Goal: Task Accomplishment & Management: Manage account settings

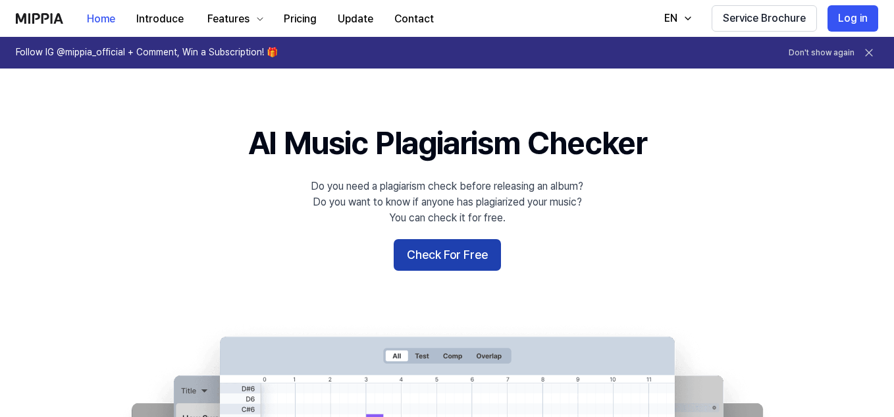
click at [433, 257] on button "Check For Free" at bounding box center [447, 255] width 107 height 32
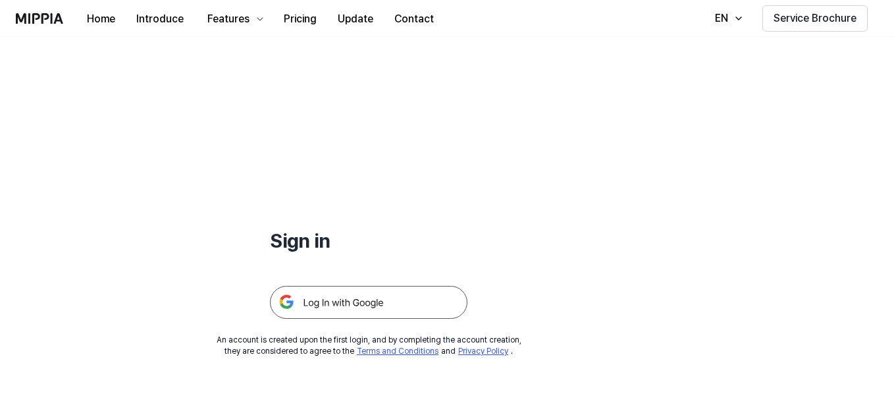
click at [370, 295] on img at bounding box center [369, 302] width 198 height 33
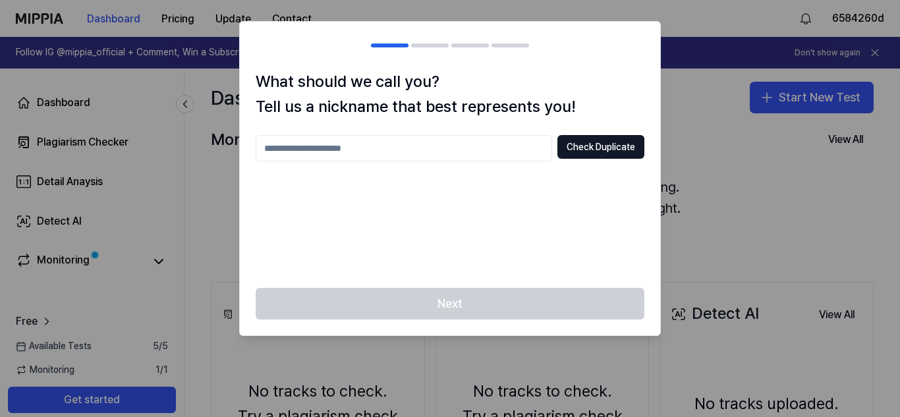
click at [347, 153] on input "text" at bounding box center [404, 148] width 296 height 26
drag, startPoint x: 379, startPoint y: 151, endPoint x: 294, endPoint y: 150, distance: 84.3
click at [294, 150] on input "**********" at bounding box center [404, 148] width 296 height 26
type input "*********"
drag, startPoint x: 477, startPoint y: 188, endPoint x: 496, endPoint y: 186, distance: 19.1
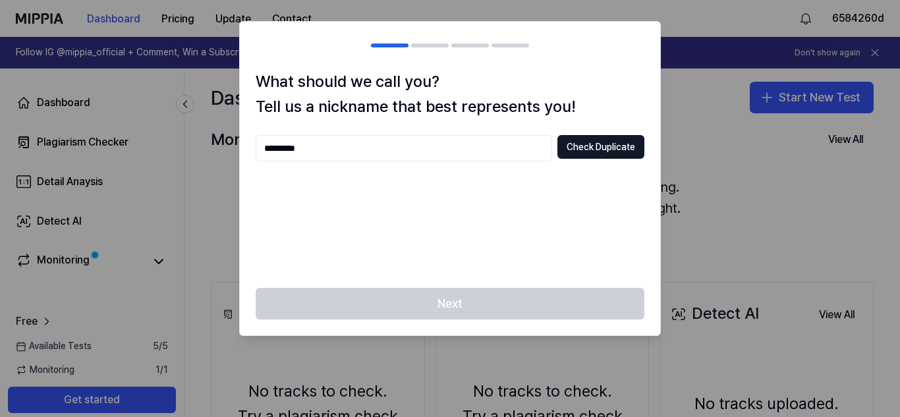
click at [478, 188] on div "********* Check Duplicate" at bounding box center [450, 203] width 389 height 137
click at [589, 150] on button "Check Duplicate" at bounding box center [600, 147] width 87 height 24
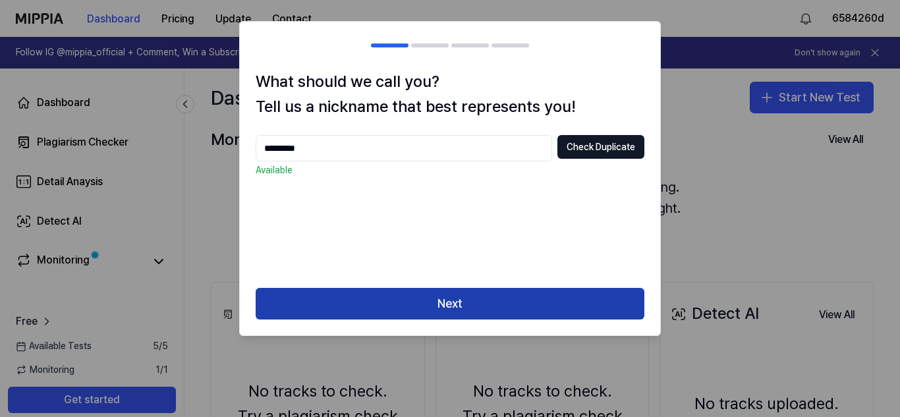
click at [450, 302] on button "Next" at bounding box center [450, 304] width 389 height 32
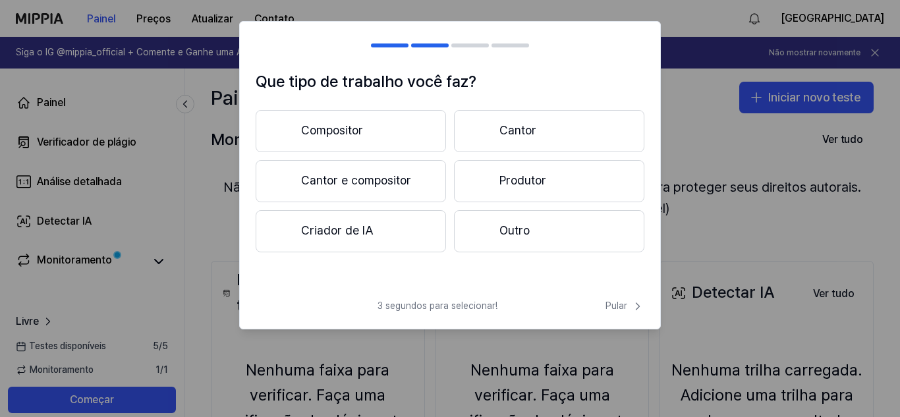
click at [499, 84] on h1 "Que tipo de trabalho você faz?" at bounding box center [450, 81] width 389 height 25
click at [380, 116] on button "Compositor" at bounding box center [351, 131] width 190 height 42
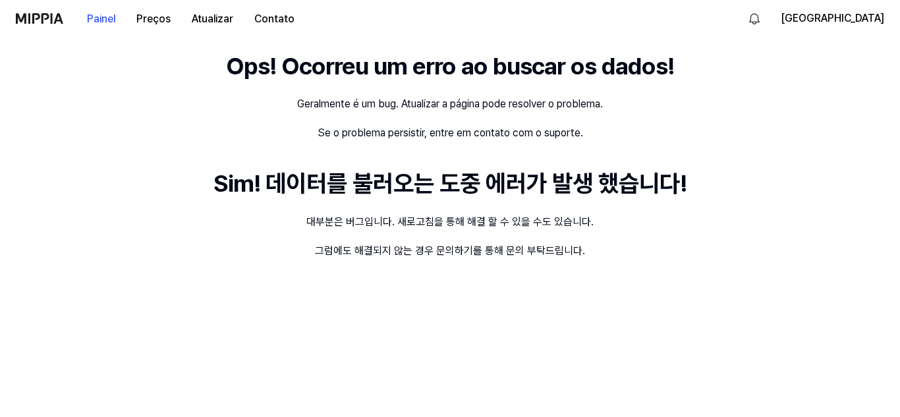
click at [57, 17] on img at bounding box center [39, 18] width 47 height 11
click at [62, 21] on img at bounding box center [39, 18] width 47 height 11
click at [101, 18] on font "Painel" at bounding box center [101, 19] width 28 height 13
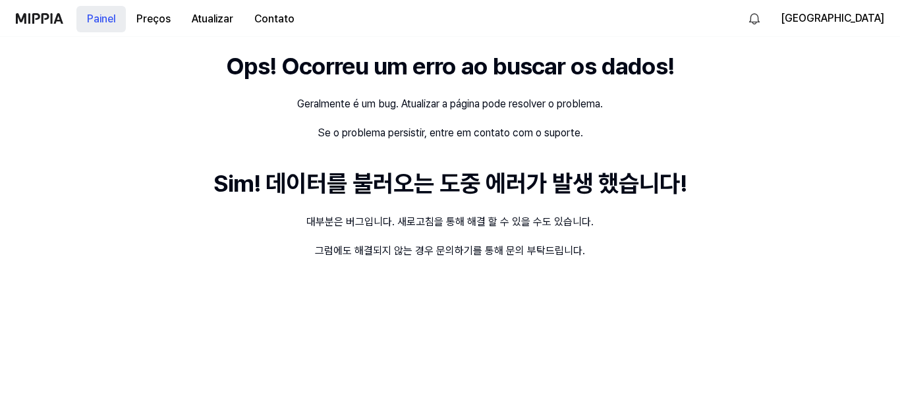
click at [101, 18] on font "Painel" at bounding box center [101, 19] width 28 height 13
click at [159, 11] on font "Preços" at bounding box center [153, 19] width 34 height 16
click at [190, 14] on button "Atualizar" at bounding box center [212, 19] width 63 height 26
click at [263, 22] on font "Contato" at bounding box center [274, 19] width 40 height 13
click at [88, 21] on font "Painel" at bounding box center [101, 19] width 28 height 13
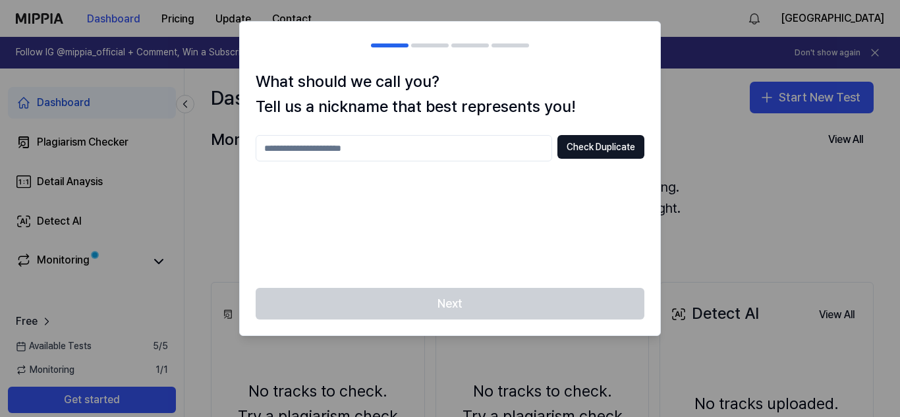
click at [723, 105] on div at bounding box center [450, 208] width 900 height 417
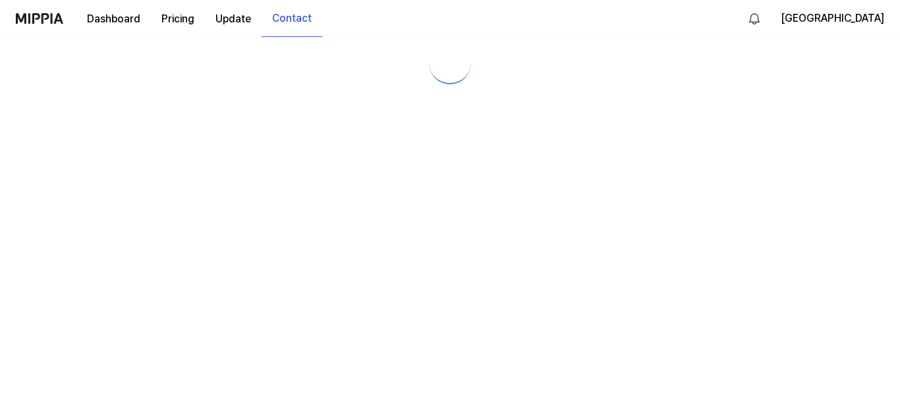
click at [44, 21] on html "Dashboard Pricing Update Contact Jardim NS Follow IG @mippia_official + Comment…" at bounding box center [450, 208] width 900 height 417
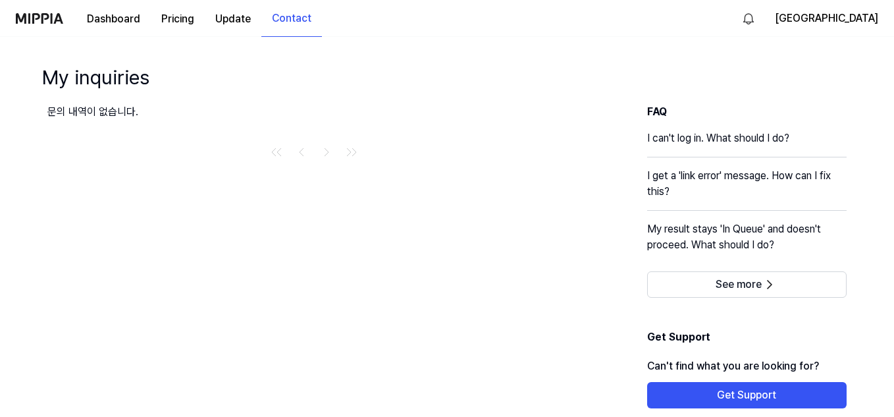
click at [44, 21] on img at bounding box center [39, 18] width 47 height 11
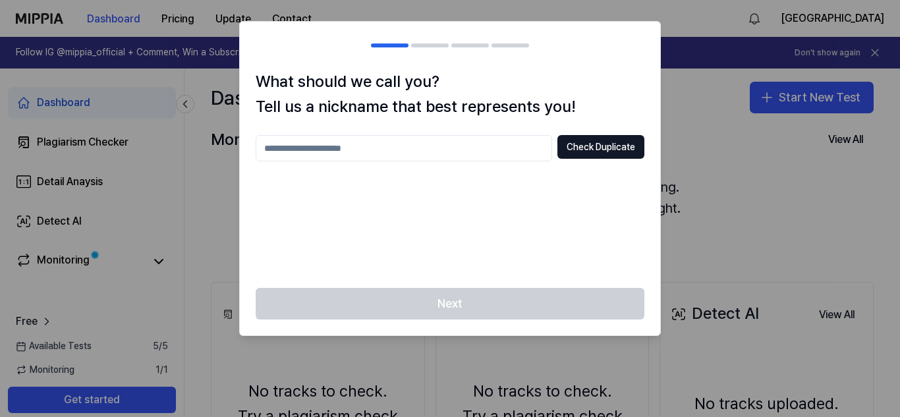
click at [515, 142] on input "text" at bounding box center [404, 148] width 296 height 26
type input "*********"
click at [597, 146] on button "Check Duplicate" at bounding box center [600, 147] width 87 height 24
click at [748, 104] on div at bounding box center [450, 208] width 900 height 417
click at [778, 167] on div at bounding box center [450, 208] width 900 height 417
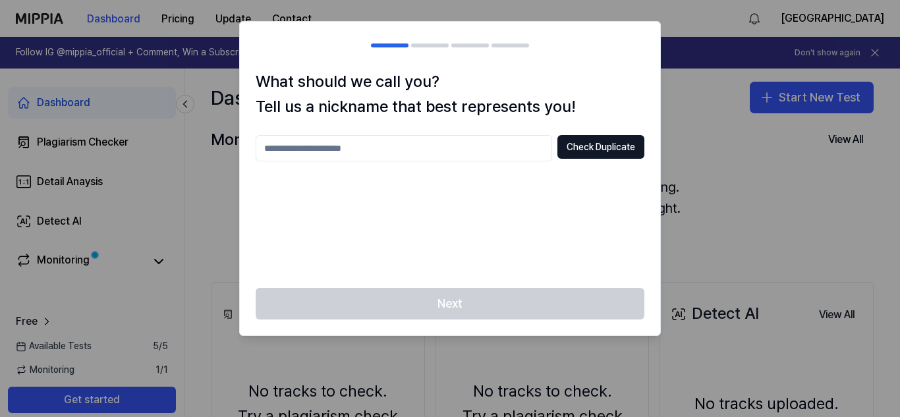
click at [726, 76] on div at bounding box center [450, 208] width 900 height 417
click at [358, 161] on input "text" at bounding box center [404, 148] width 296 height 26
click at [584, 145] on button "Check Duplicate" at bounding box center [600, 147] width 87 height 24
click at [501, 144] on input "**" at bounding box center [404, 148] width 296 height 26
type input "*******"
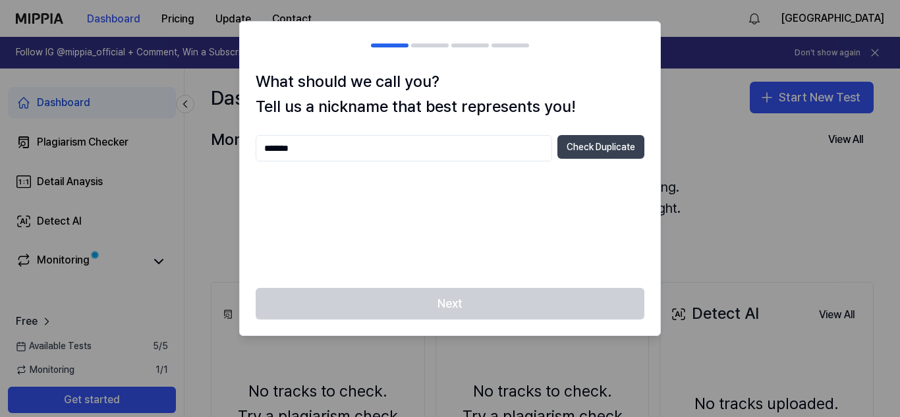
click at [586, 157] on button "Check Duplicate" at bounding box center [600, 147] width 87 height 24
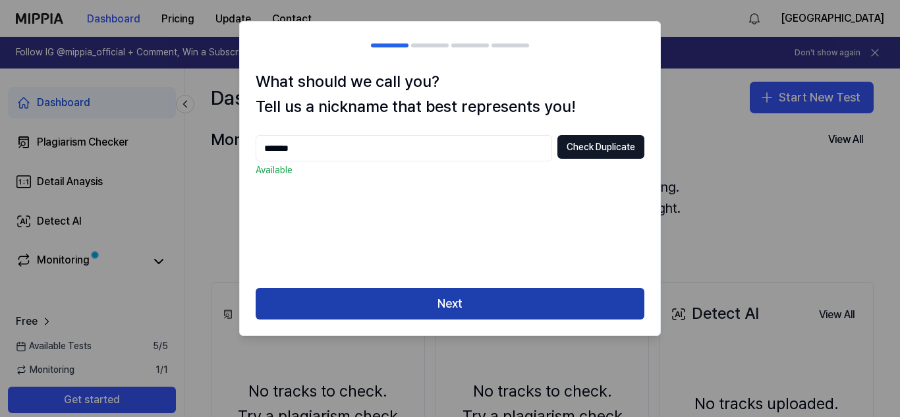
click at [451, 312] on button "Next" at bounding box center [450, 304] width 389 height 32
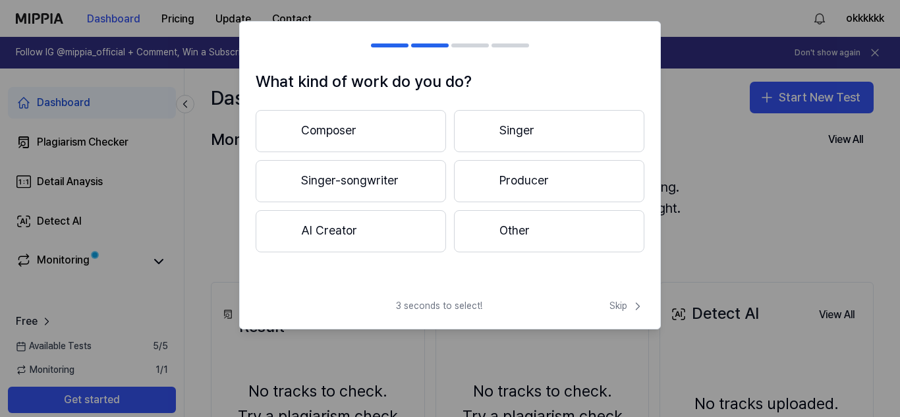
click at [429, 134] on button "Composer" at bounding box center [351, 131] width 190 height 42
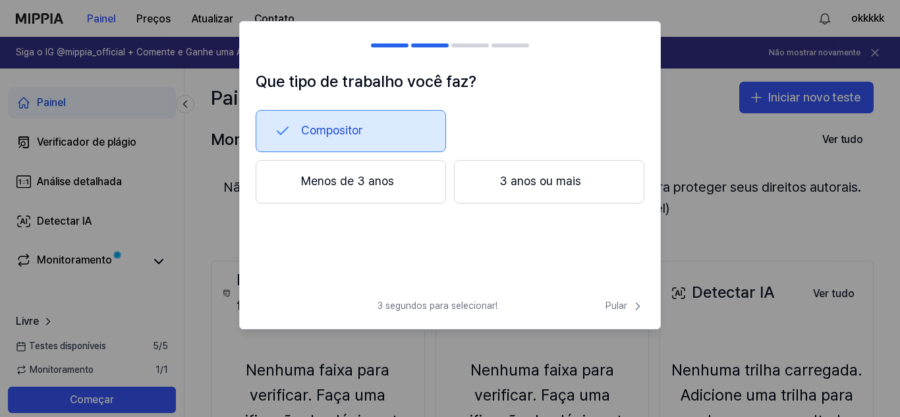
click at [407, 175] on button "Menos de 3 anos" at bounding box center [351, 181] width 190 height 43
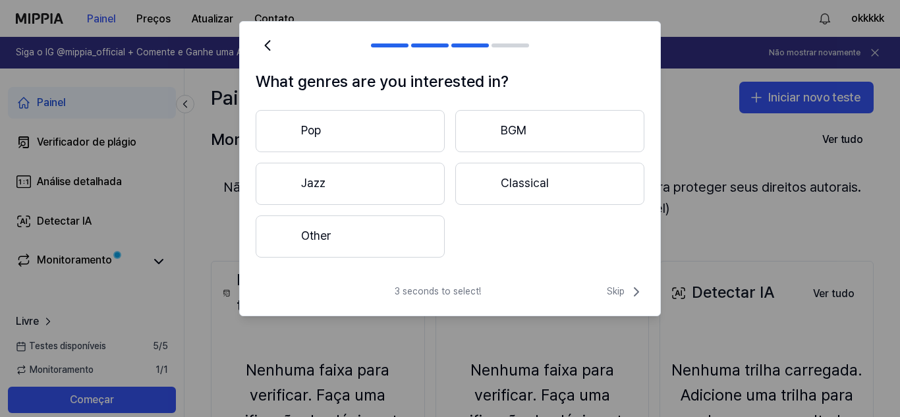
click at [411, 135] on button "Pop" at bounding box center [350, 131] width 189 height 42
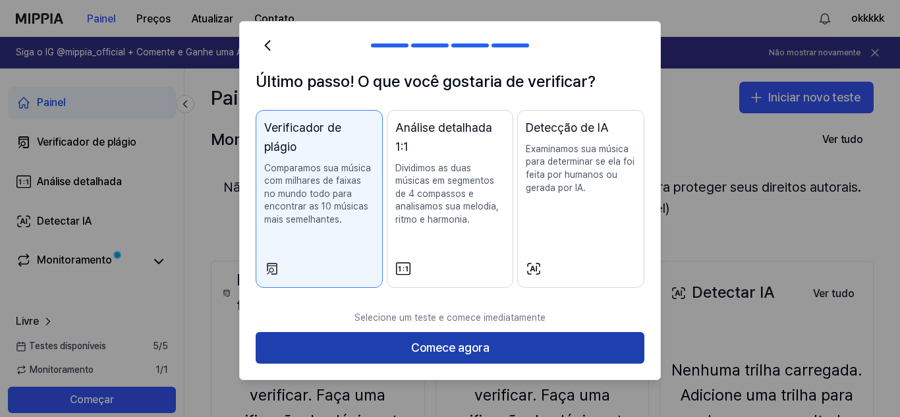
click at [464, 348] on font "Comece agora" at bounding box center [450, 348] width 78 height 14
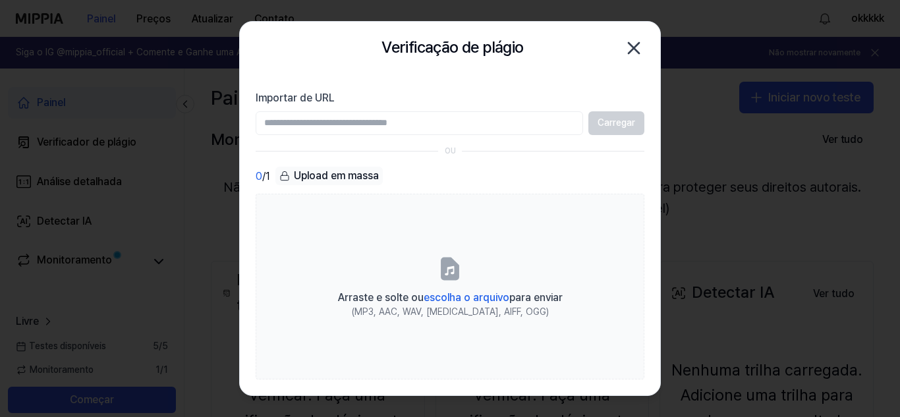
click at [633, 47] on icon "button" at bounding box center [633, 48] width 11 height 11
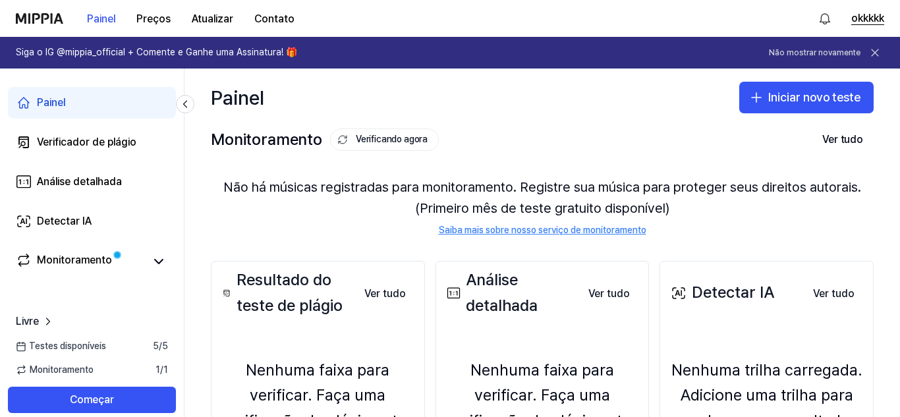
click at [883, 16] on font "okkkkk" at bounding box center [867, 18] width 33 height 13
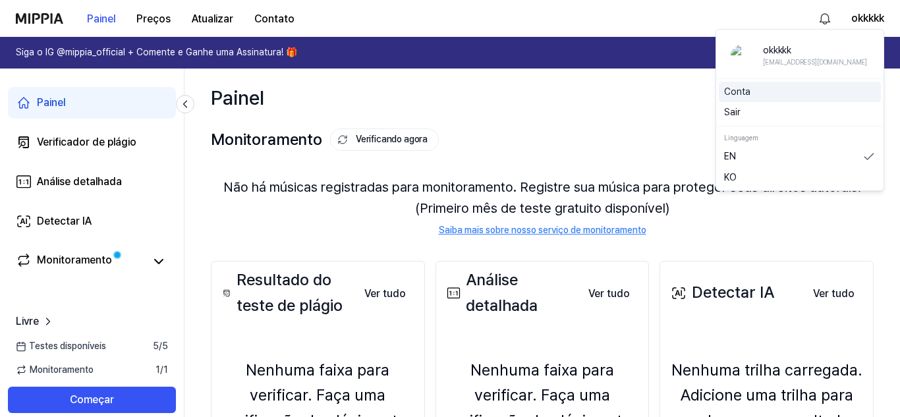
click at [748, 99] on div "Conta" at bounding box center [800, 92] width 162 height 21
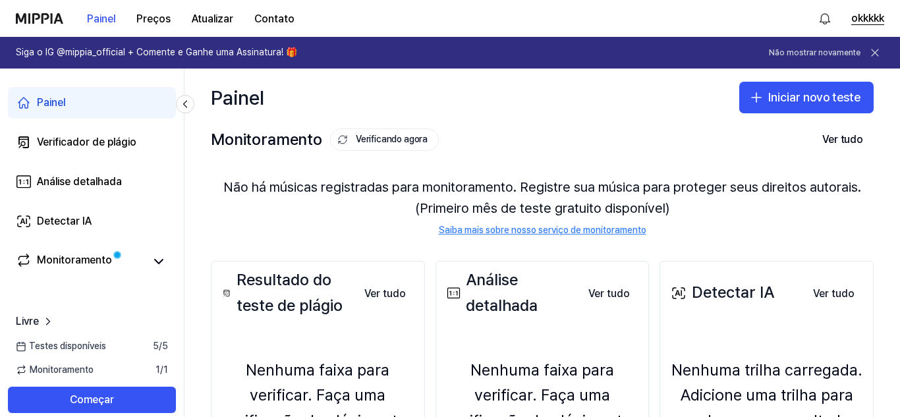
click at [874, 18] on font "okkkkk" at bounding box center [867, 18] width 33 height 13
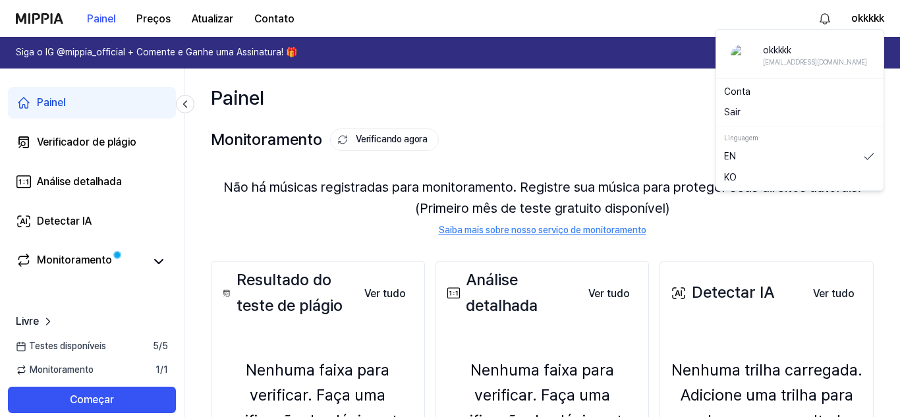
click at [752, 90] on link "Conta" at bounding box center [799, 92] width 151 height 13
click at [871, 21] on font "okkkkk" at bounding box center [867, 18] width 33 height 13
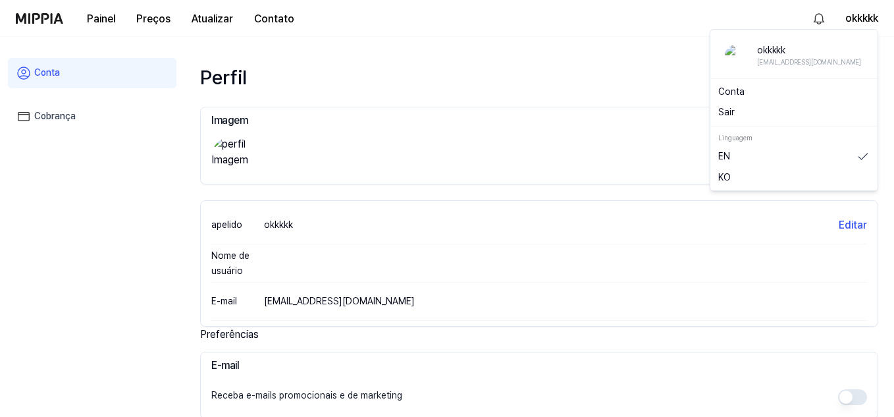
click at [261, 218] on div "apelido" at bounding box center [237, 224] width 53 height 14
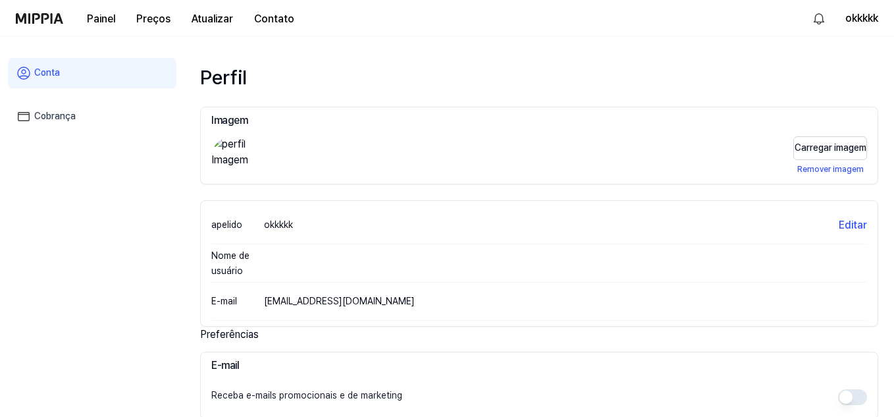
click at [262, 230] on div "apelido" at bounding box center [237, 224] width 53 height 14
click at [277, 227] on font "okkkkk" at bounding box center [278, 224] width 29 height 11
click at [850, 221] on font "Editar" at bounding box center [853, 225] width 28 height 13
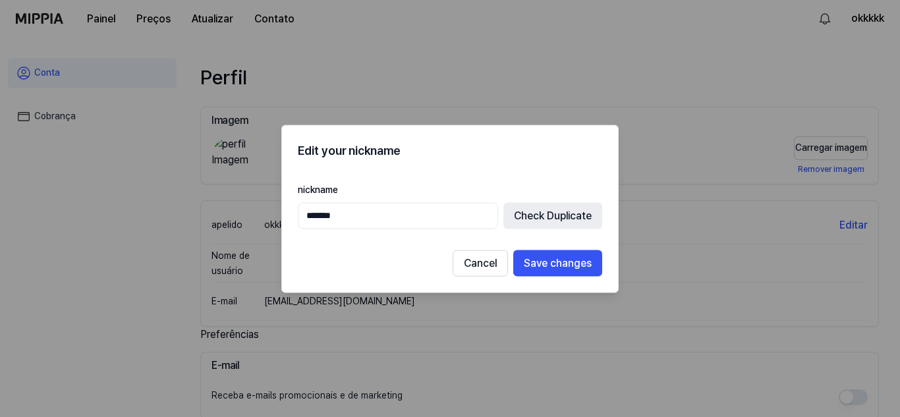
click at [391, 204] on input "*******" at bounding box center [398, 215] width 200 height 26
click at [391, 208] on input "*******" at bounding box center [398, 215] width 200 height 26
type input "*********"
click at [555, 211] on font "Verificar duplicado" at bounding box center [547, 215] width 90 height 13
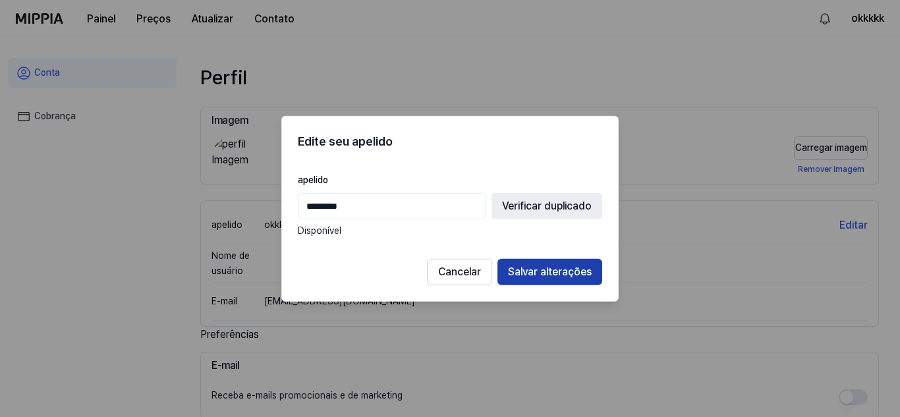
click at [552, 261] on button "Salvar alterações" at bounding box center [549, 272] width 105 height 26
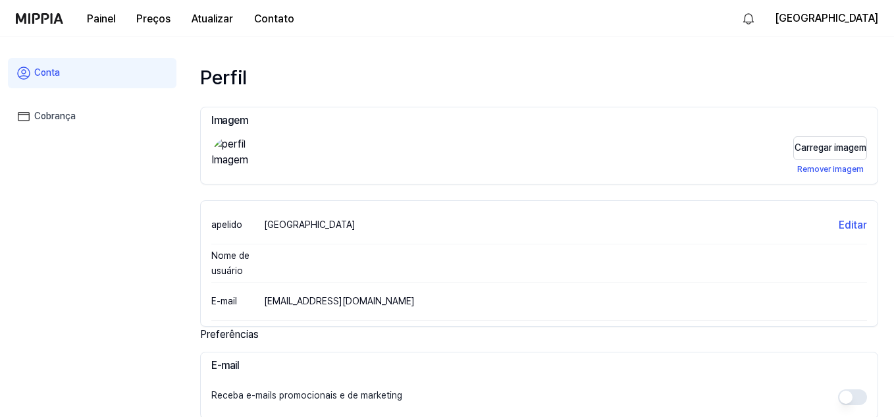
click at [7, 17] on nav "Painel Preços Atualizar Contato [GEOGRAPHIC_DATA]" at bounding box center [447, 18] width 894 height 37
click at [17, 15] on img at bounding box center [39, 18] width 47 height 11
